Goal: Download file/media

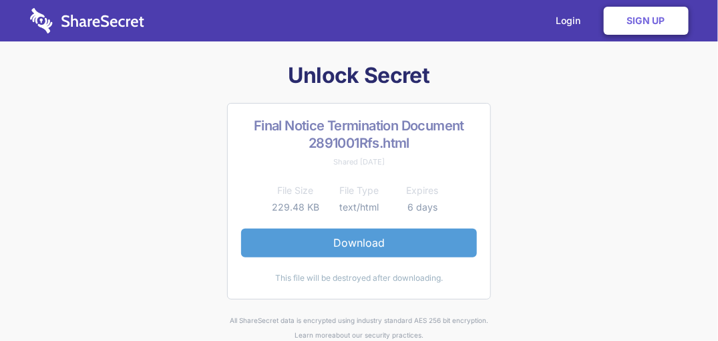
click at [355, 242] on link "Download" at bounding box center [359, 242] width 236 height 28
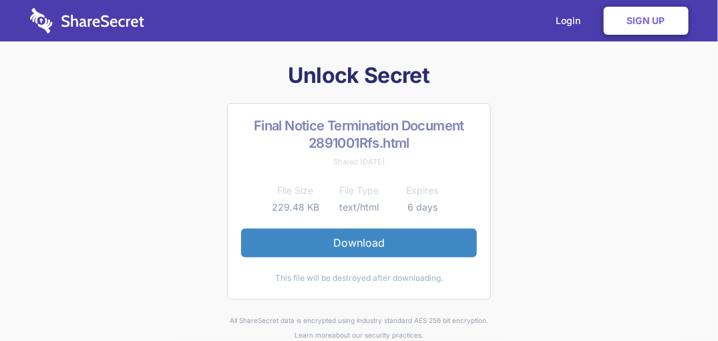
click at [620, 191] on div "Unlock Secret Final Notice Termination Document 2891001Rfs.html Shared [DATE] F…" at bounding box center [359, 201] width 684 height 280
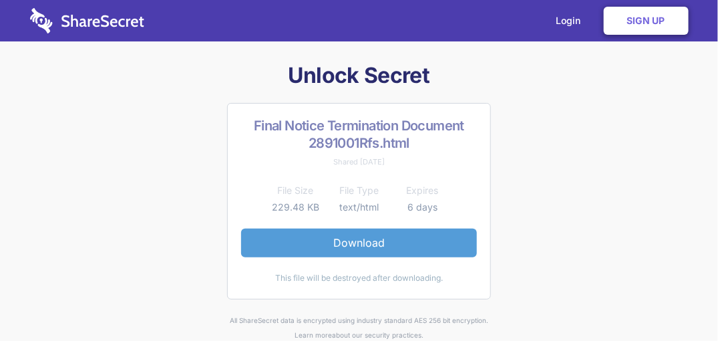
click at [348, 238] on link "Download" at bounding box center [359, 242] width 236 height 28
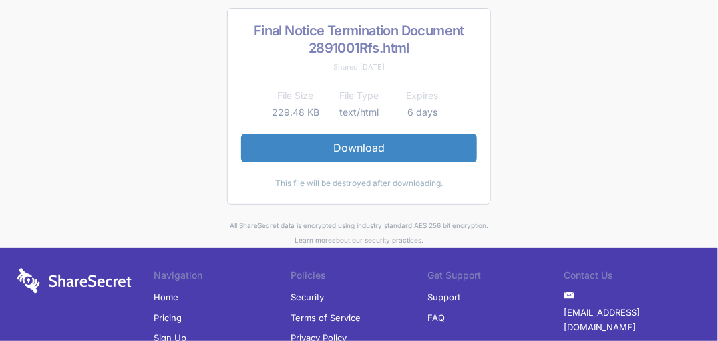
scroll to position [72, 0]
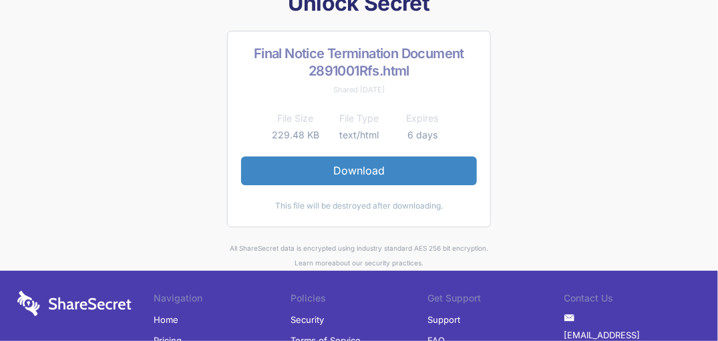
click at [422, 138] on td "6 days" at bounding box center [422, 135] width 63 height 16
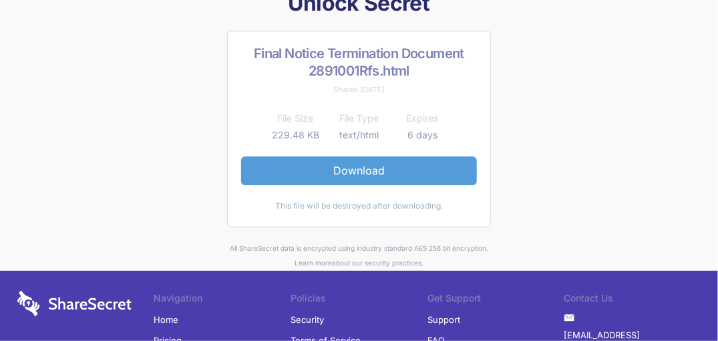
click at [324, 169] on link "Download" at bounding box center [359, 170] width 236 height 28
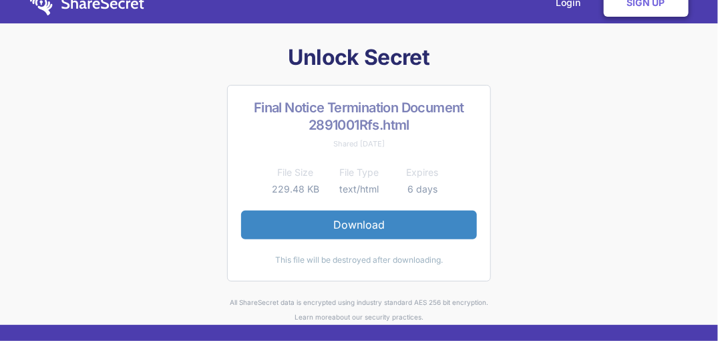
scroll to position [0, 0]
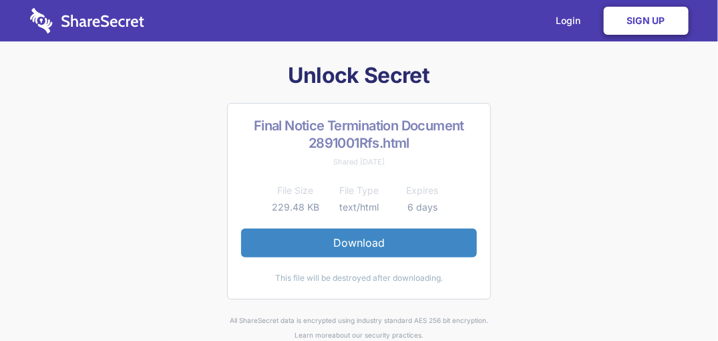
click at [641, 21] on link "Sign Up" at bounding box center [646, 21] width 85 height 28
